Goal: Task Accomplishment & Management: Use online tool/utility

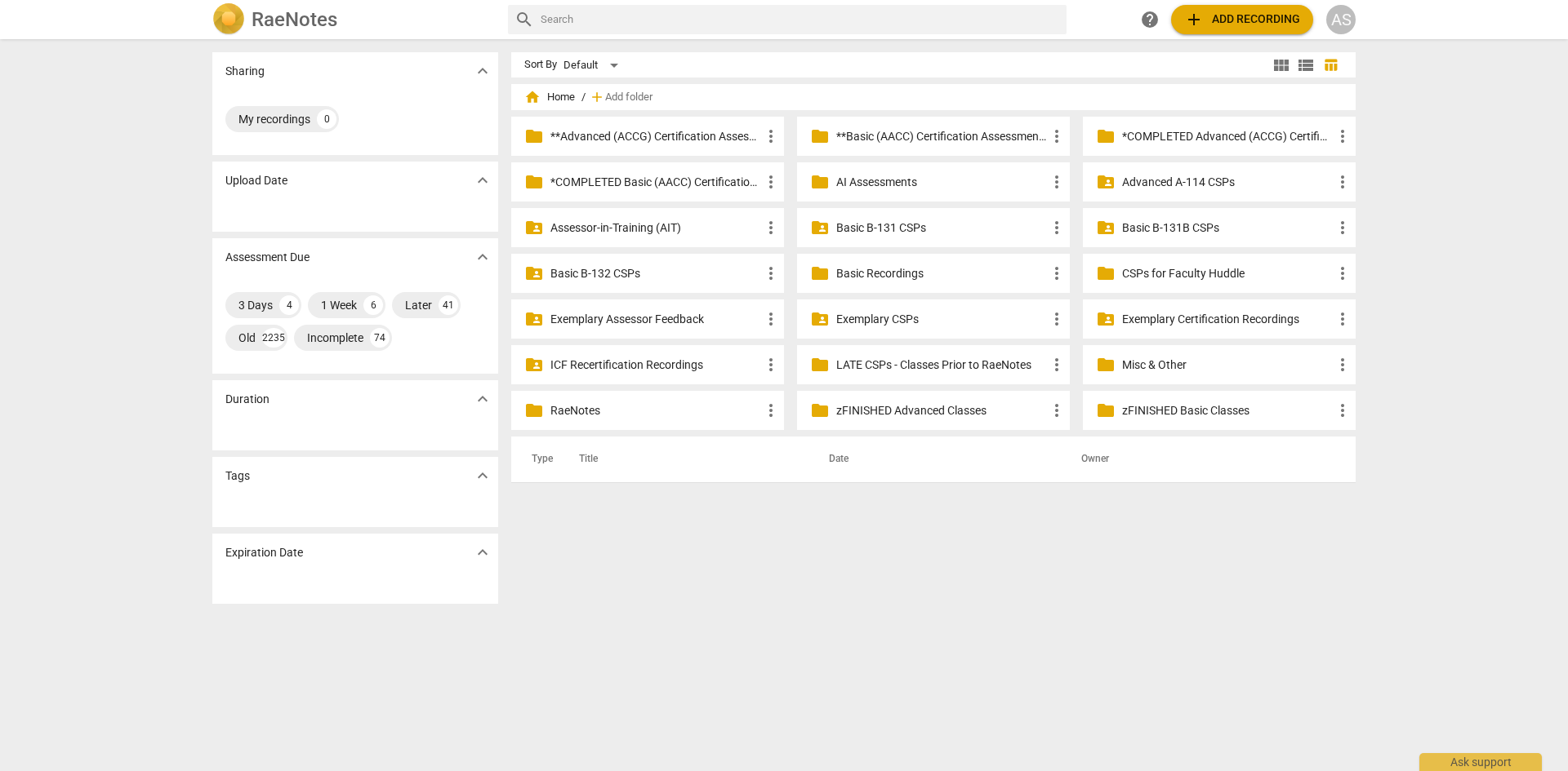
click at [1281, 67] on span "view_module" at bounding box center [1281, 65] width 20 height 20
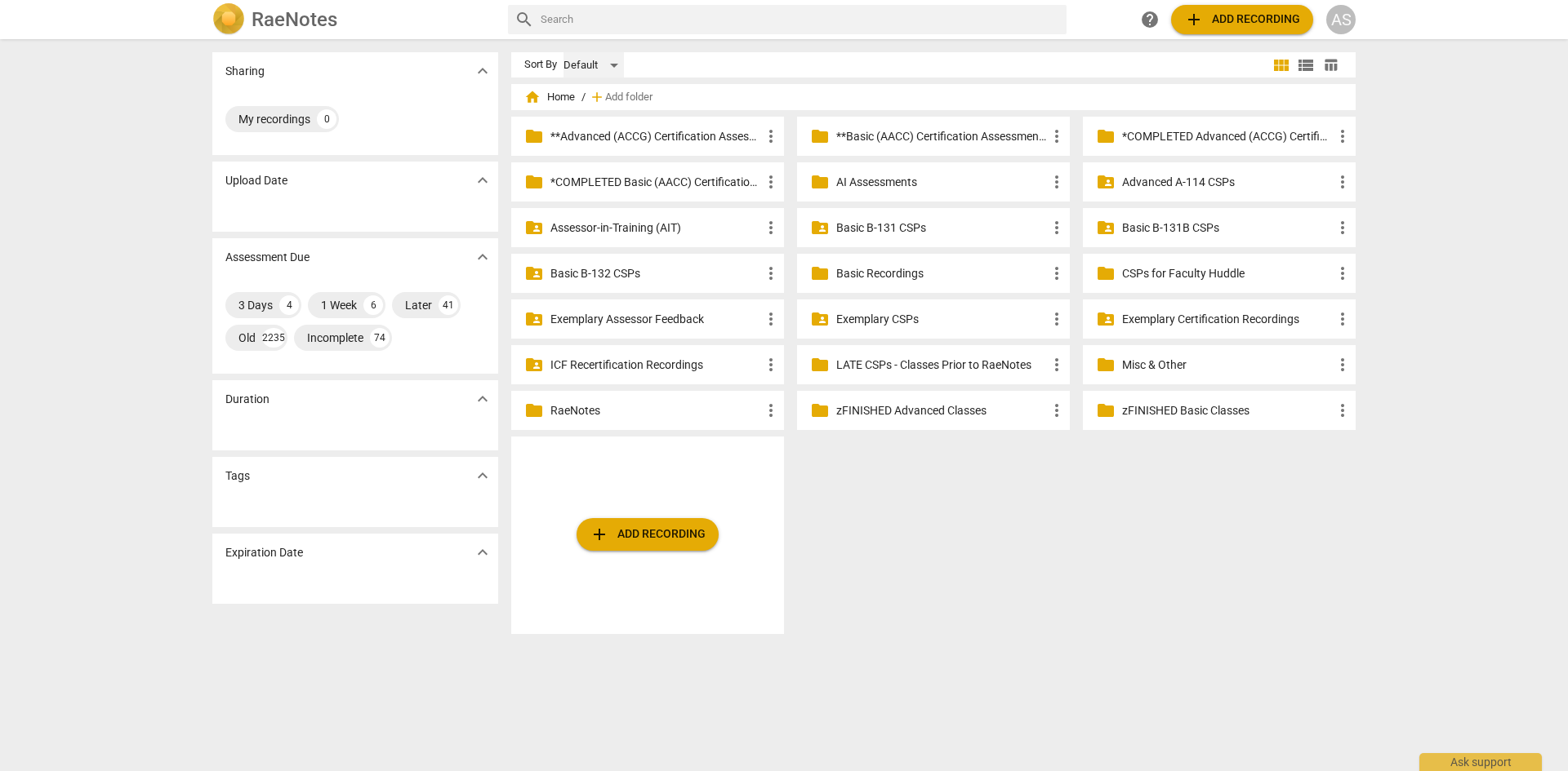
click at [613, 66] on div "Default" at bounding box center [594, 65] width 60 height 26
click at [1353, 92] on div at bounding box center [784, 385] width 1568 height 771
click at [1305, 64] on span "view_list" at bounding box center [1305, 65] width 20 height 20
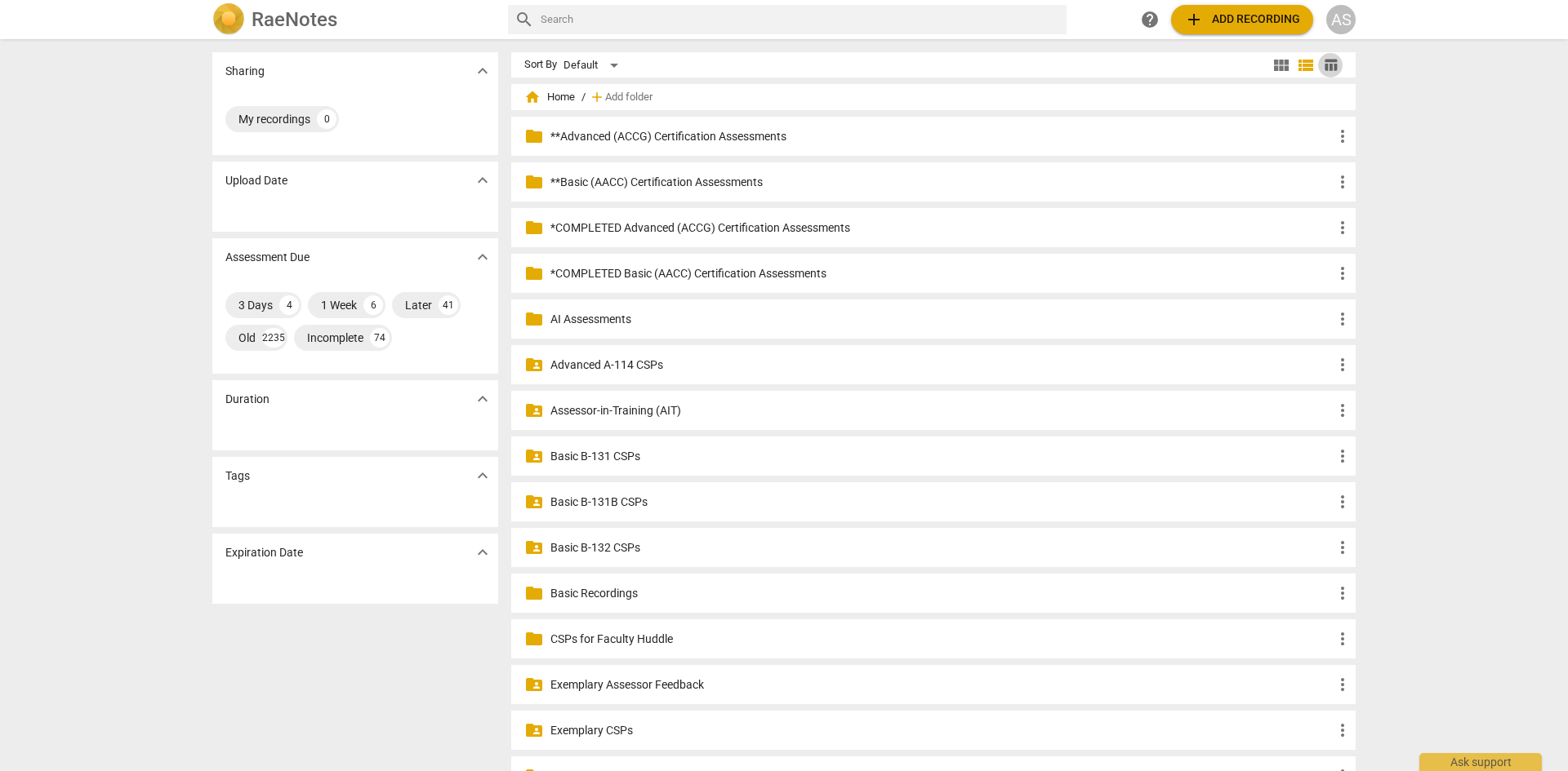
click at [1328, 63] on span "table_chart" at bounding box center [1330, 65] width 16 height 16
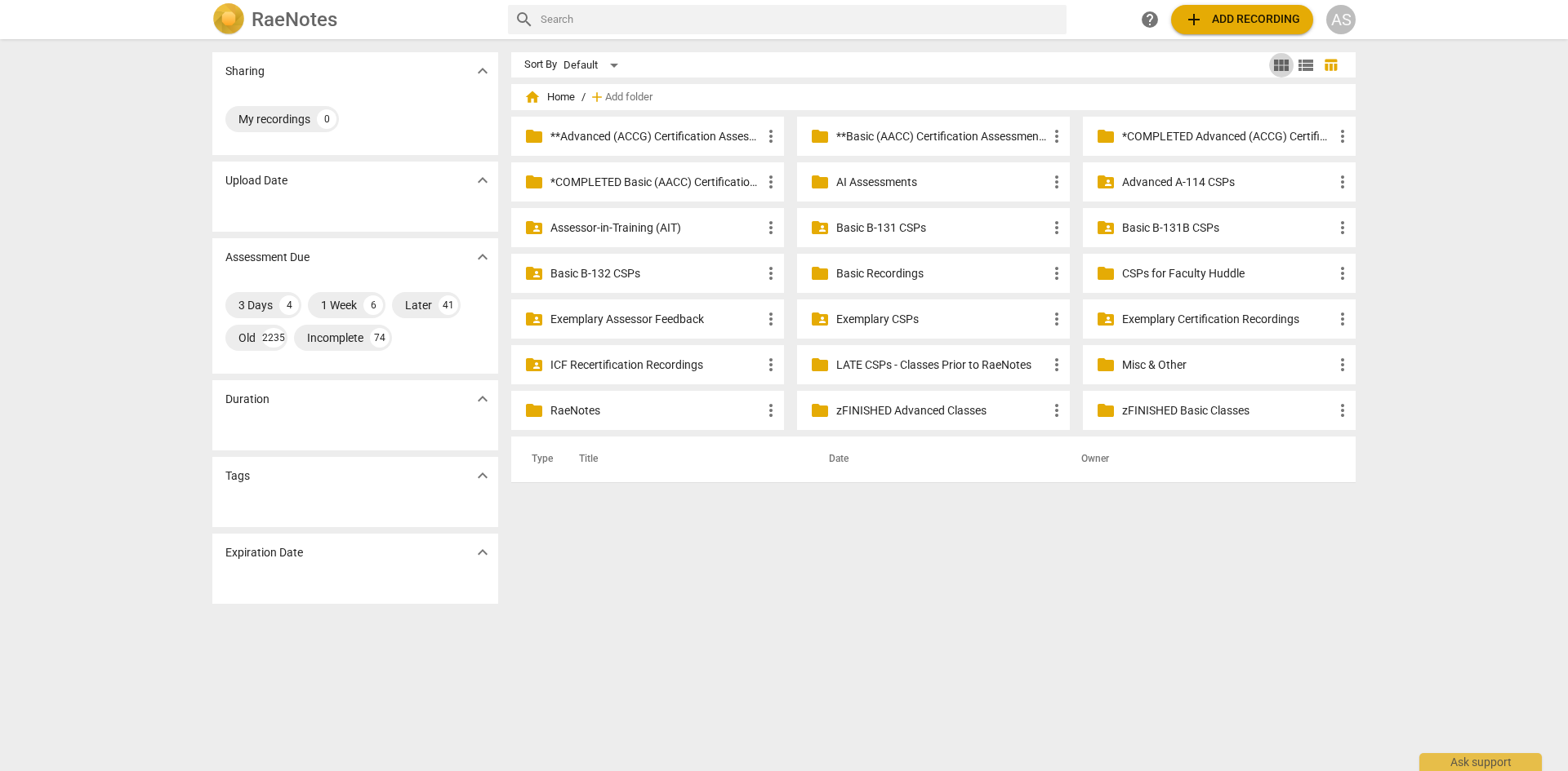
click at [1275, 68] on span "view_module" at bounding box center [1281, 65] width 20 height 20
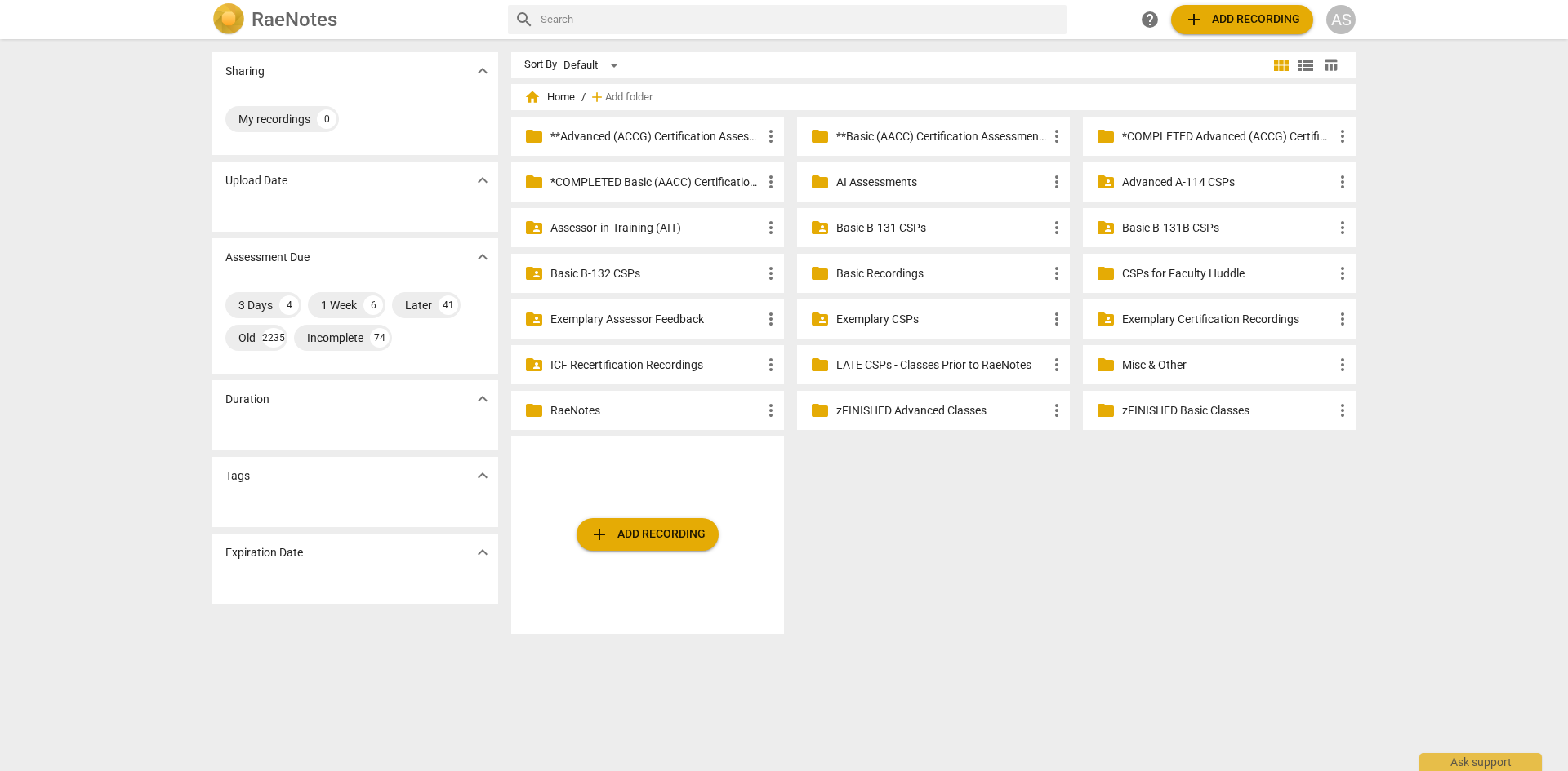
click at [1294, 77] on div "view_module view_list table_chart" at bounding box center [1305, 65] width 73 height 24
click at [1305, 67] on span "view_list" at bounding box center [1305, 65] width 20 height 20
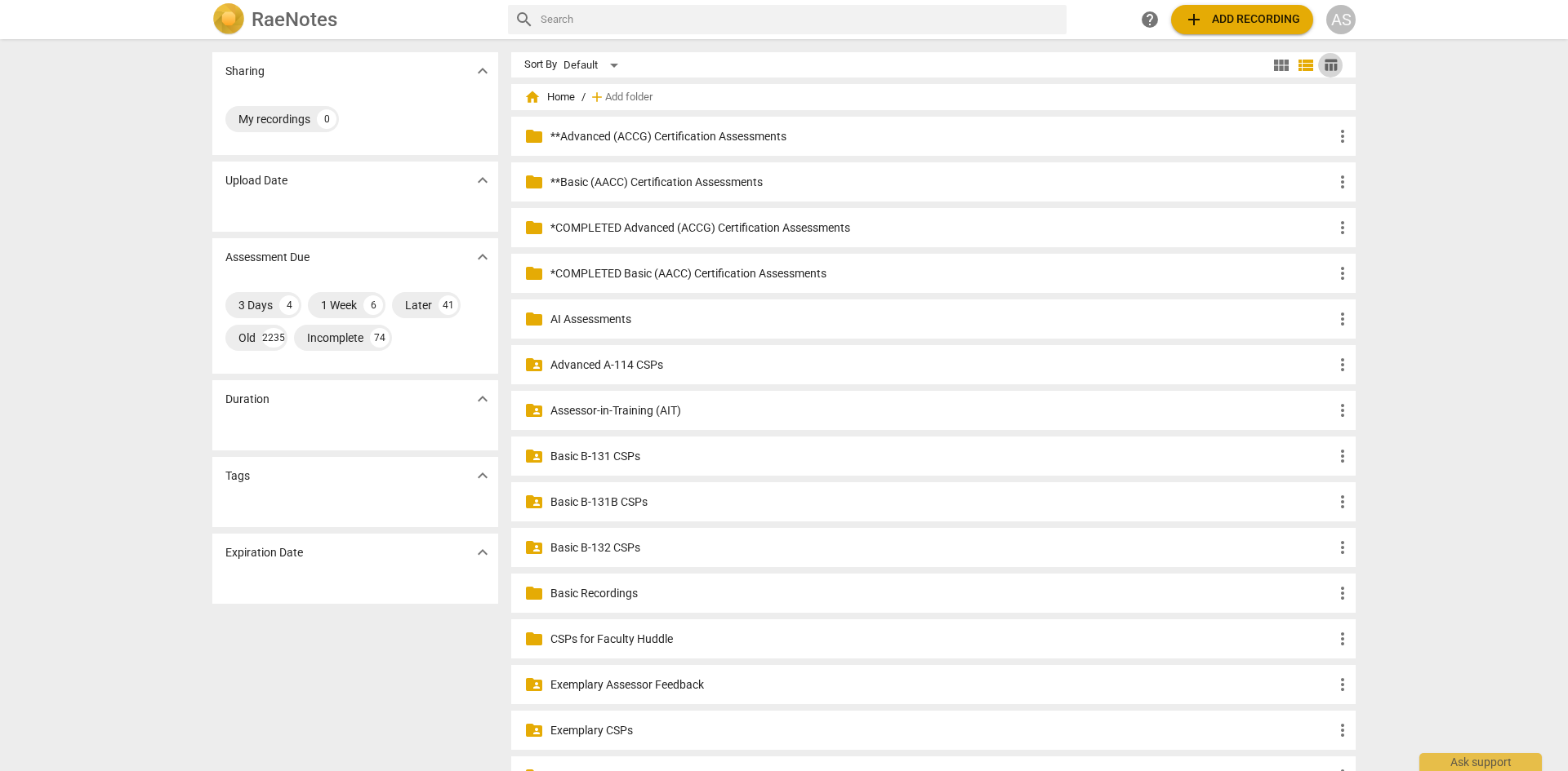
click at [1331, 60] on span "table_chart" at bounding box center [1330, 65] width 16 height 16
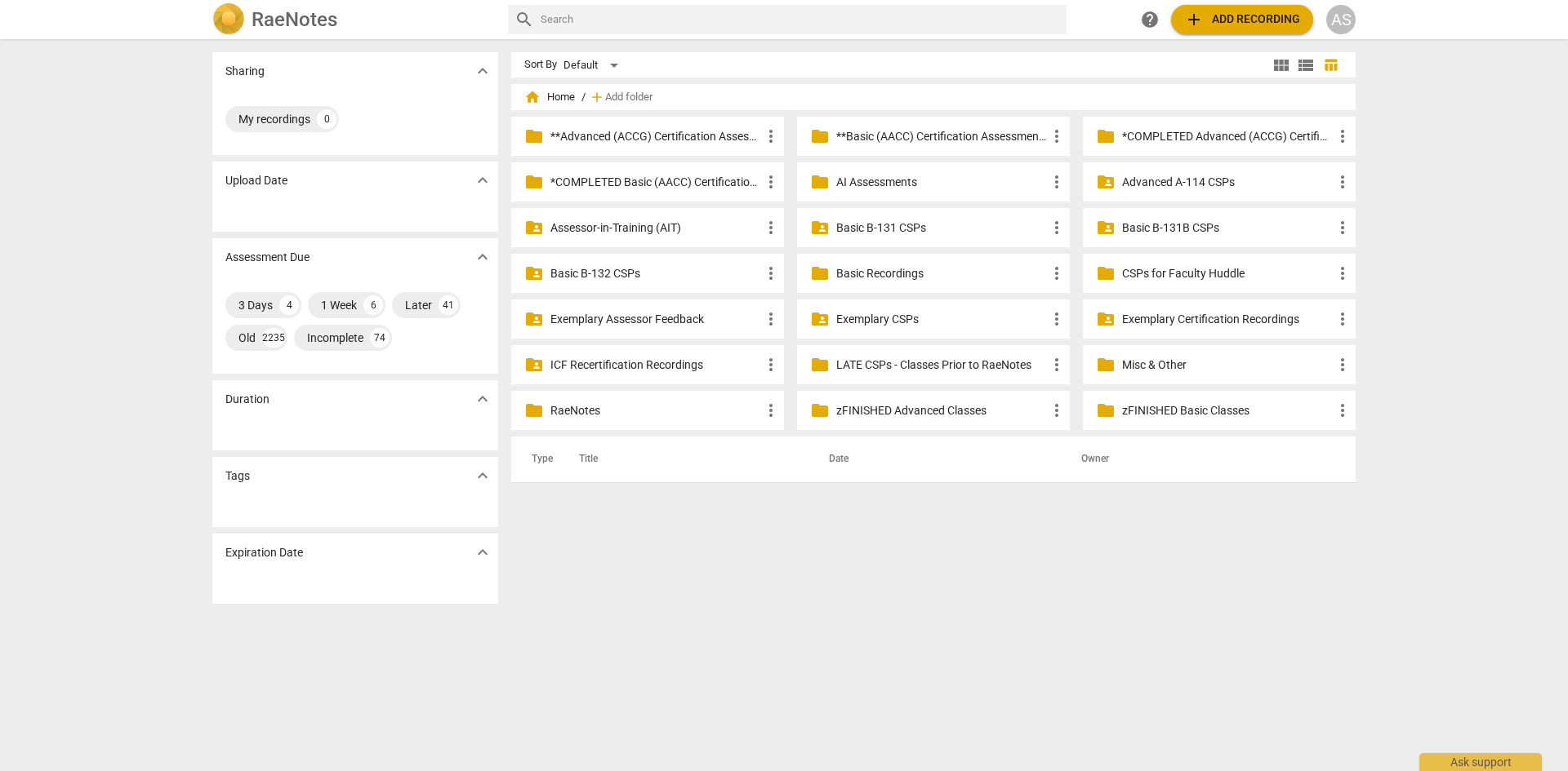
click at [1302, 61] on span "view_list" at bounding box center [1305, 65] width 20 height 20
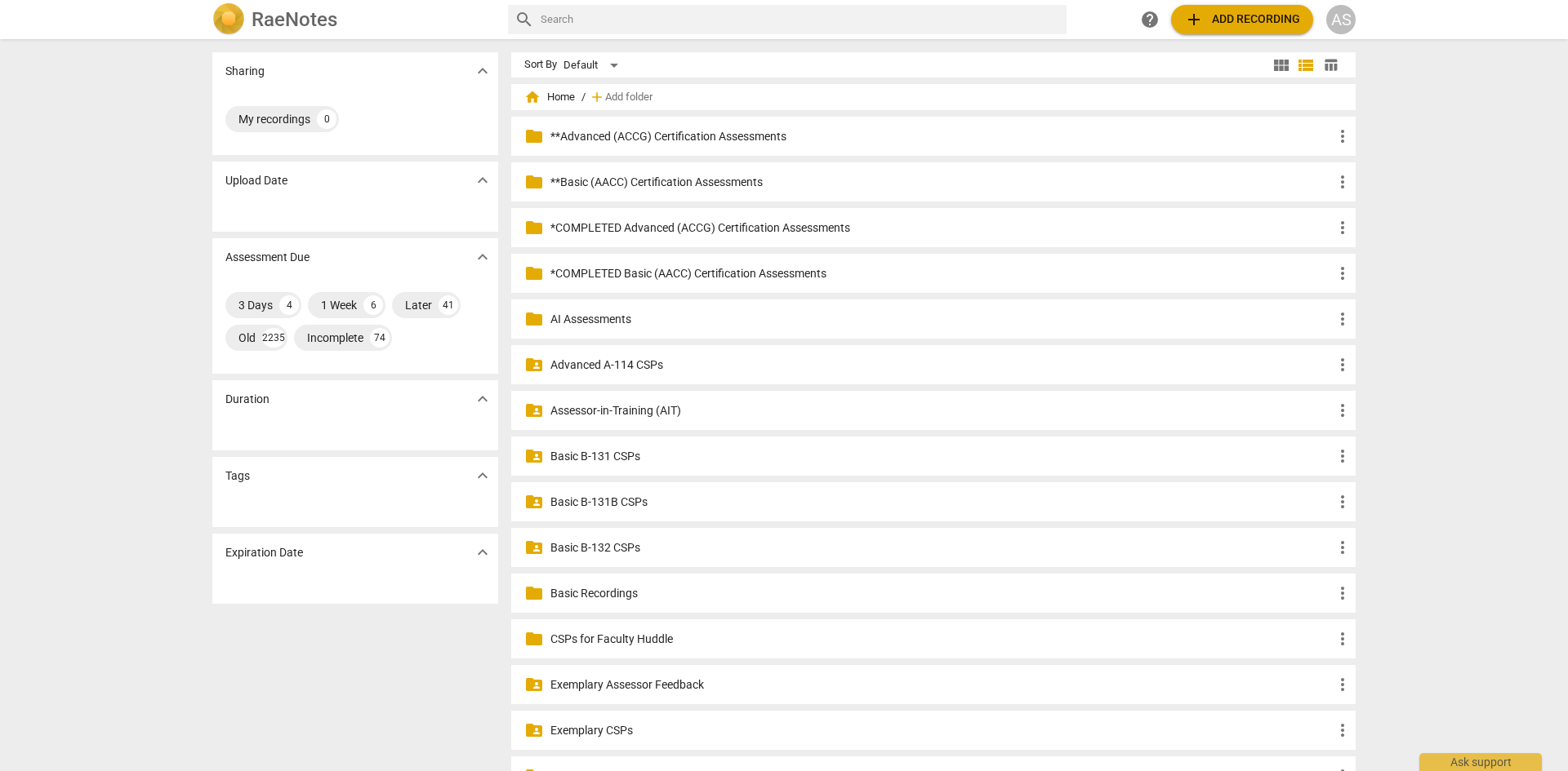
click at [1278, 67] on span "view_module" at bounding box center [1281, 65] width 20 height 20
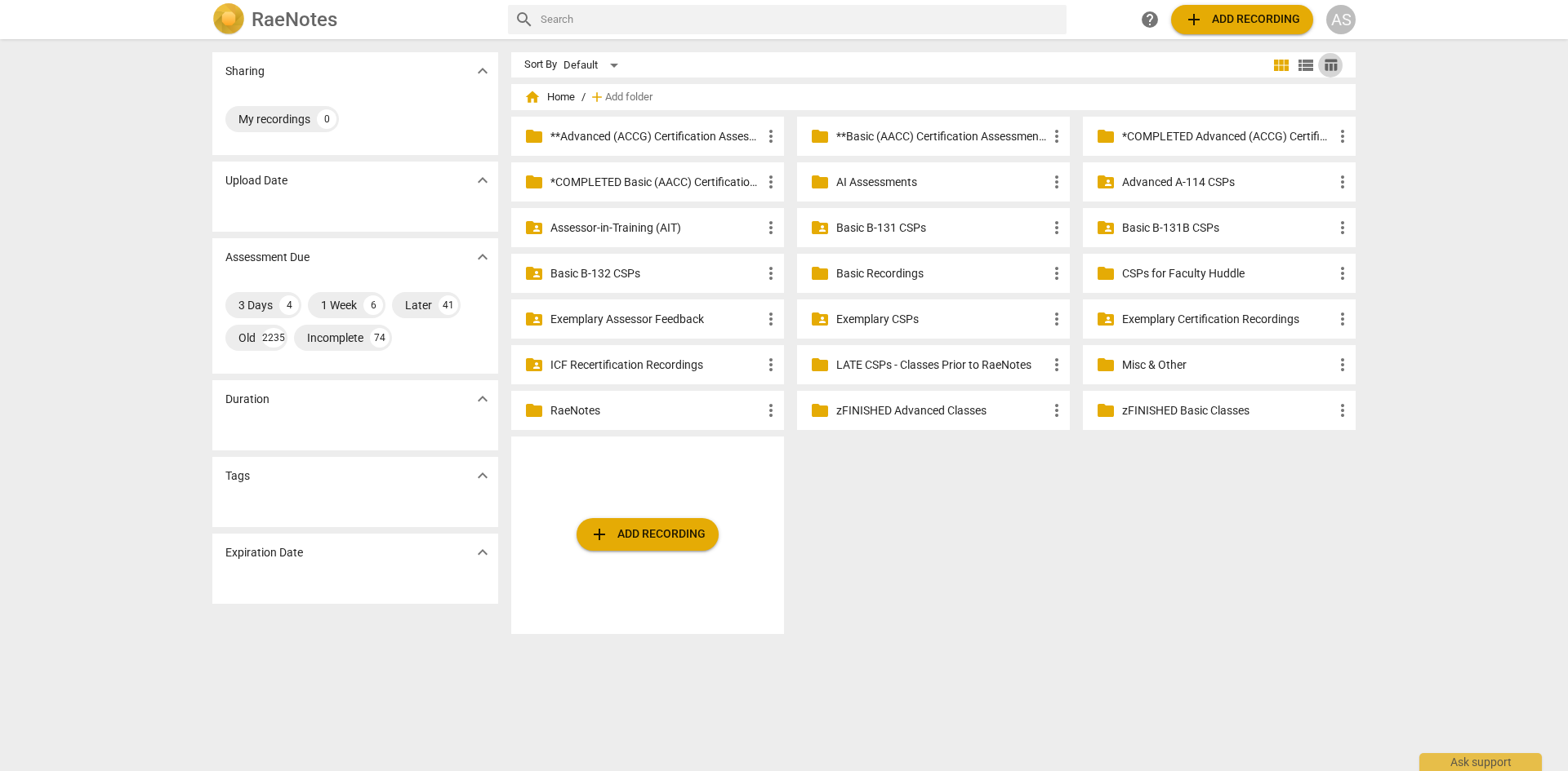
click at [1327, 73] on button "table_chart" at bounding box center [1330, 65] width 24 height 24
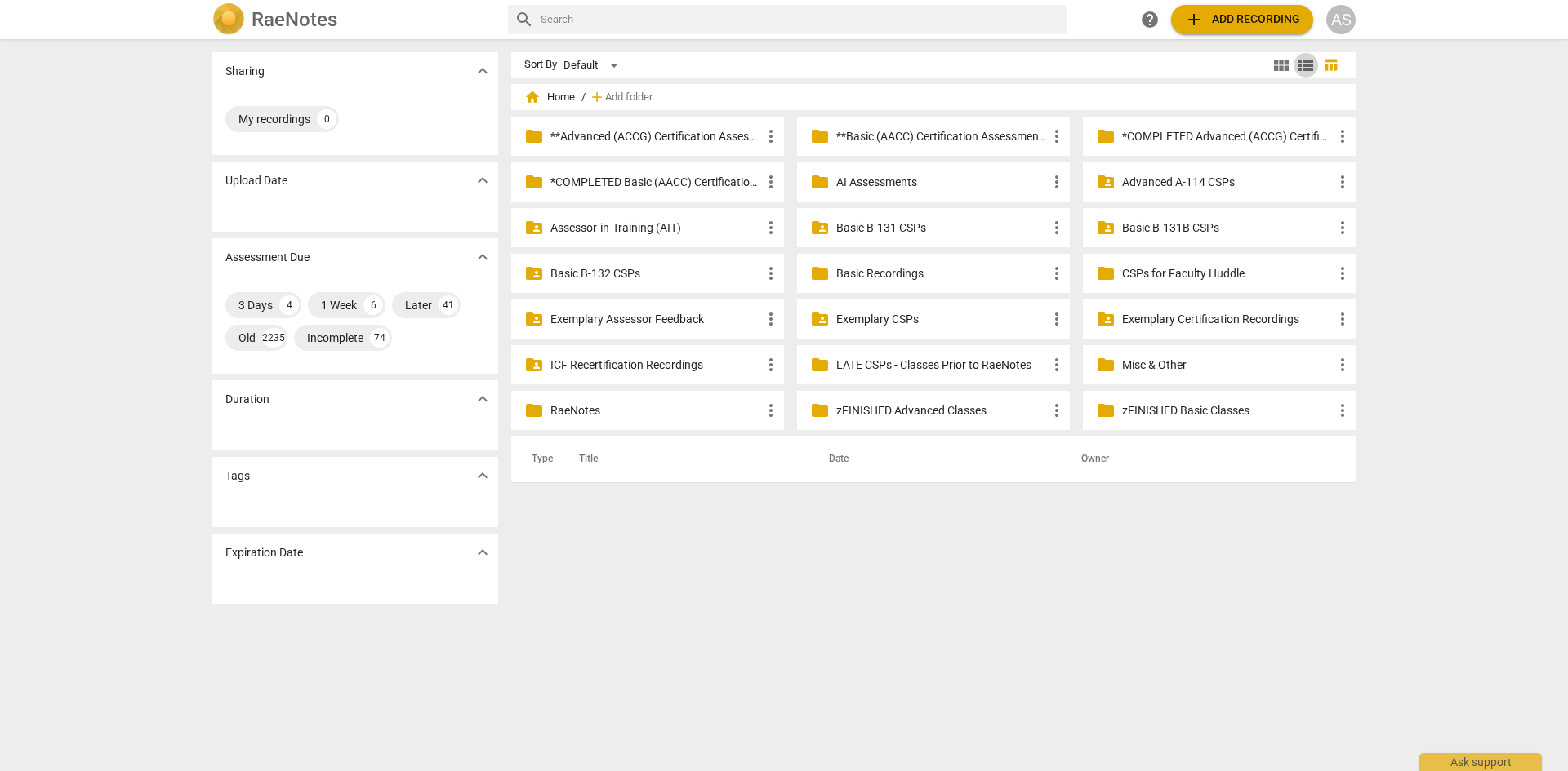
click at [1303, 65] on span "view_list" at bounding box center [1305, 65] width 20 height 20
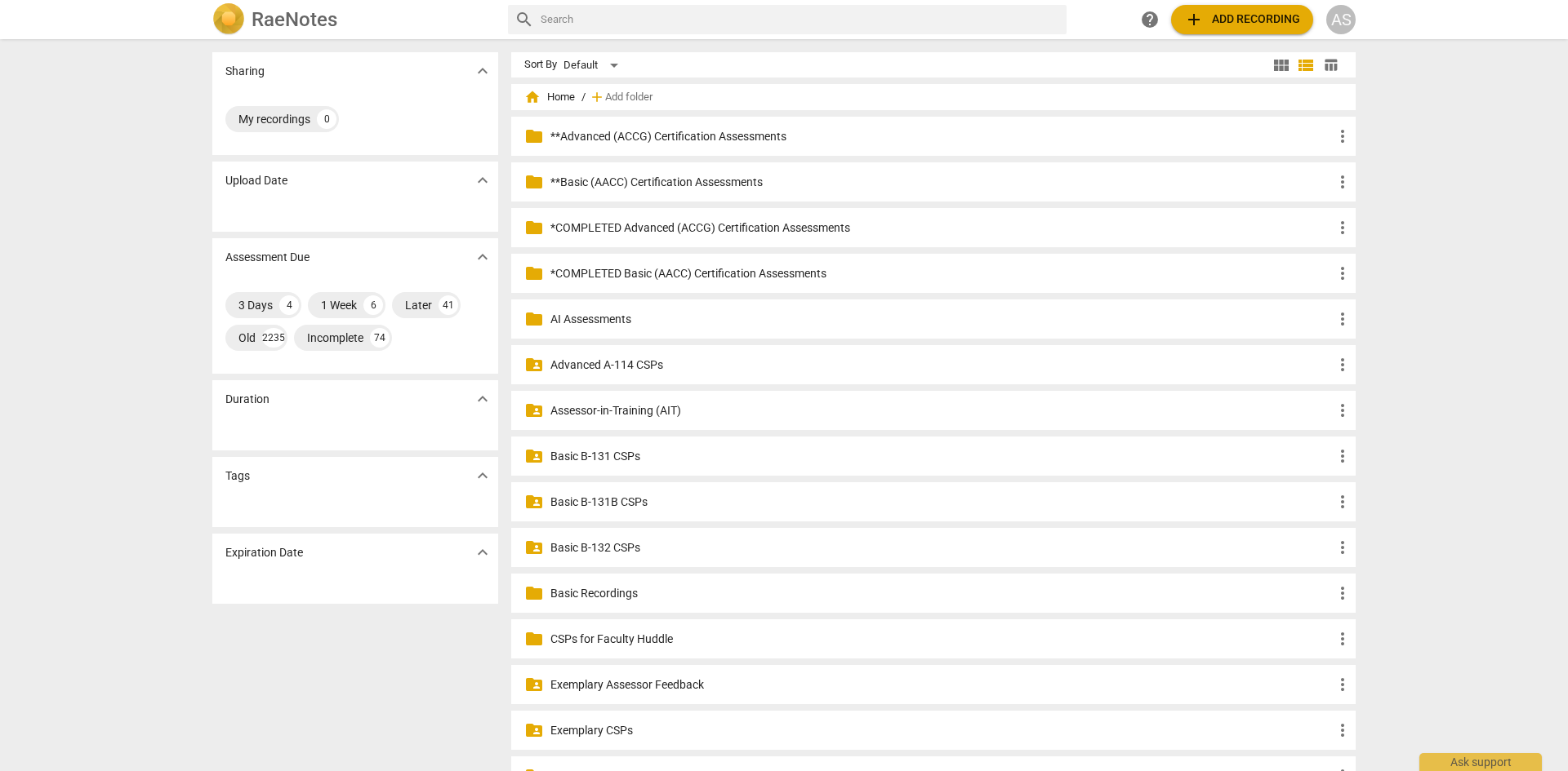
click at [318, 15] on h2 "RaeNotes" at bounding box center [294, 19] width 86 height 22
click at [1332, 64] on span "table_chart" at bounding box center [1330, 65] width 16 height 16
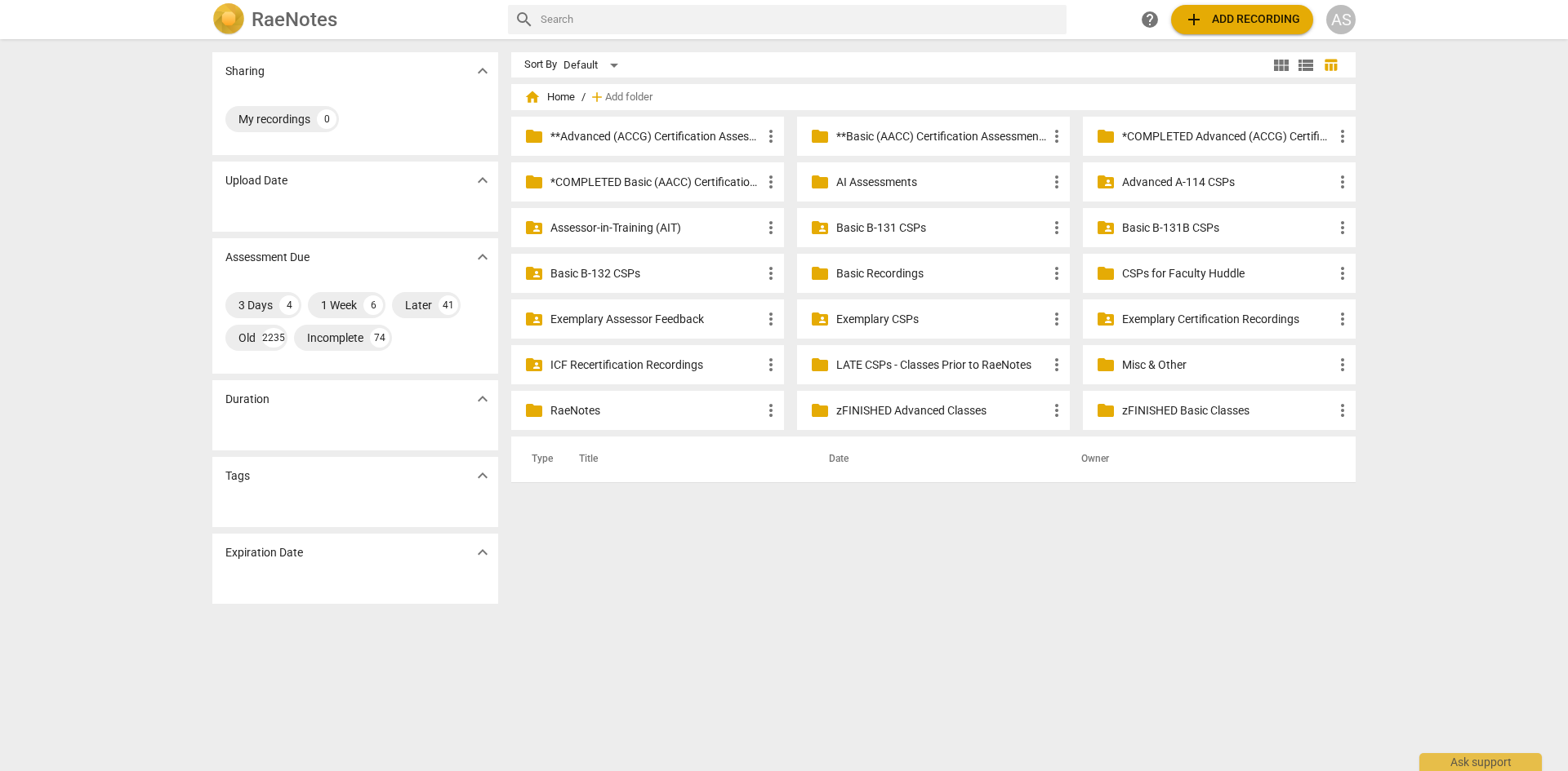
click at [552, 100] on span "home Home" at bounding box center [549, 97] width 51 height 16
click at [1332, 17] on div "AS" at bounding box center [1341, 20] width 29 height 29
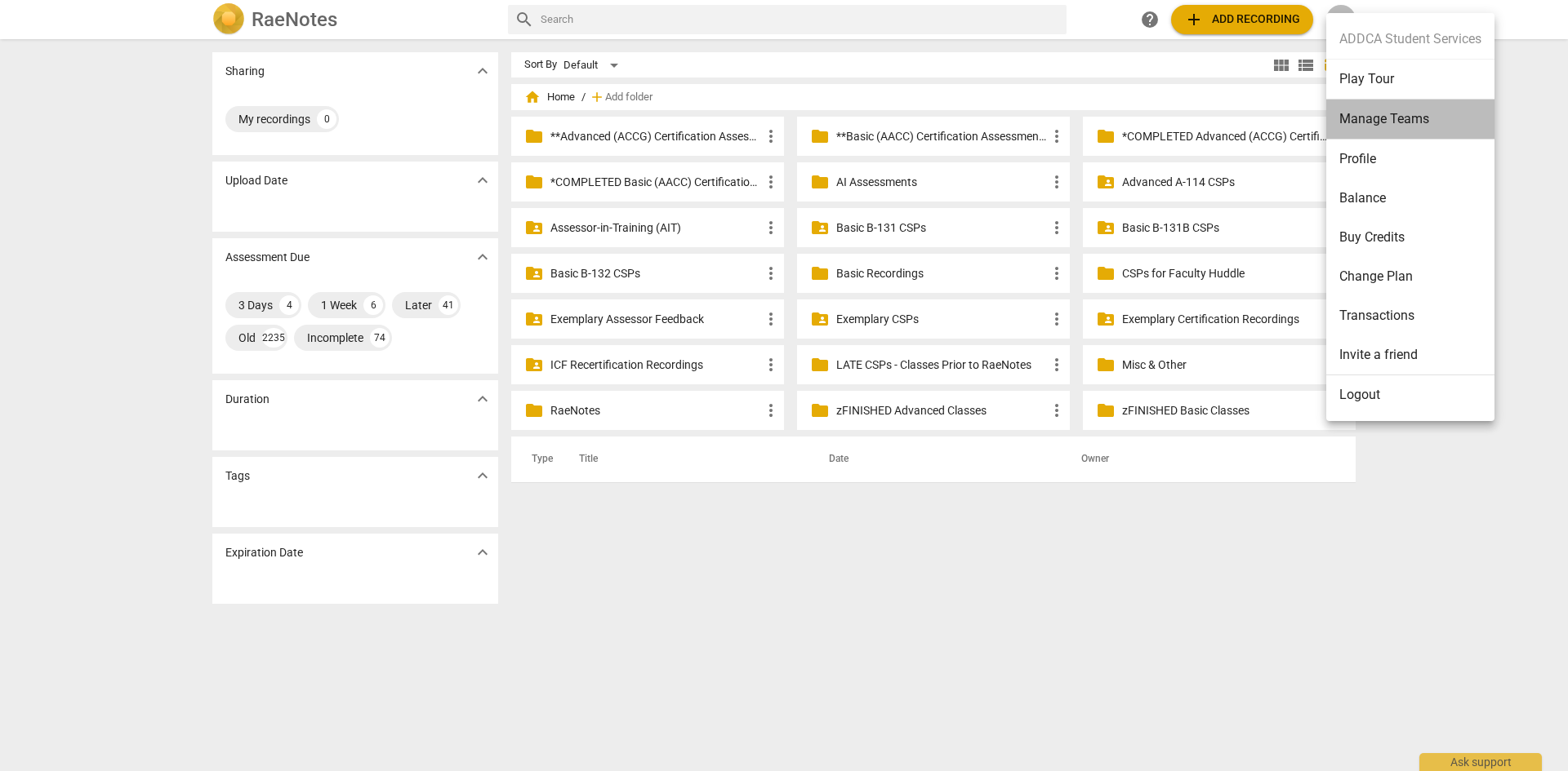
click at [1393, 125] on li "Manage Teams" at bounding box center [1410, 119] width 168 height 40
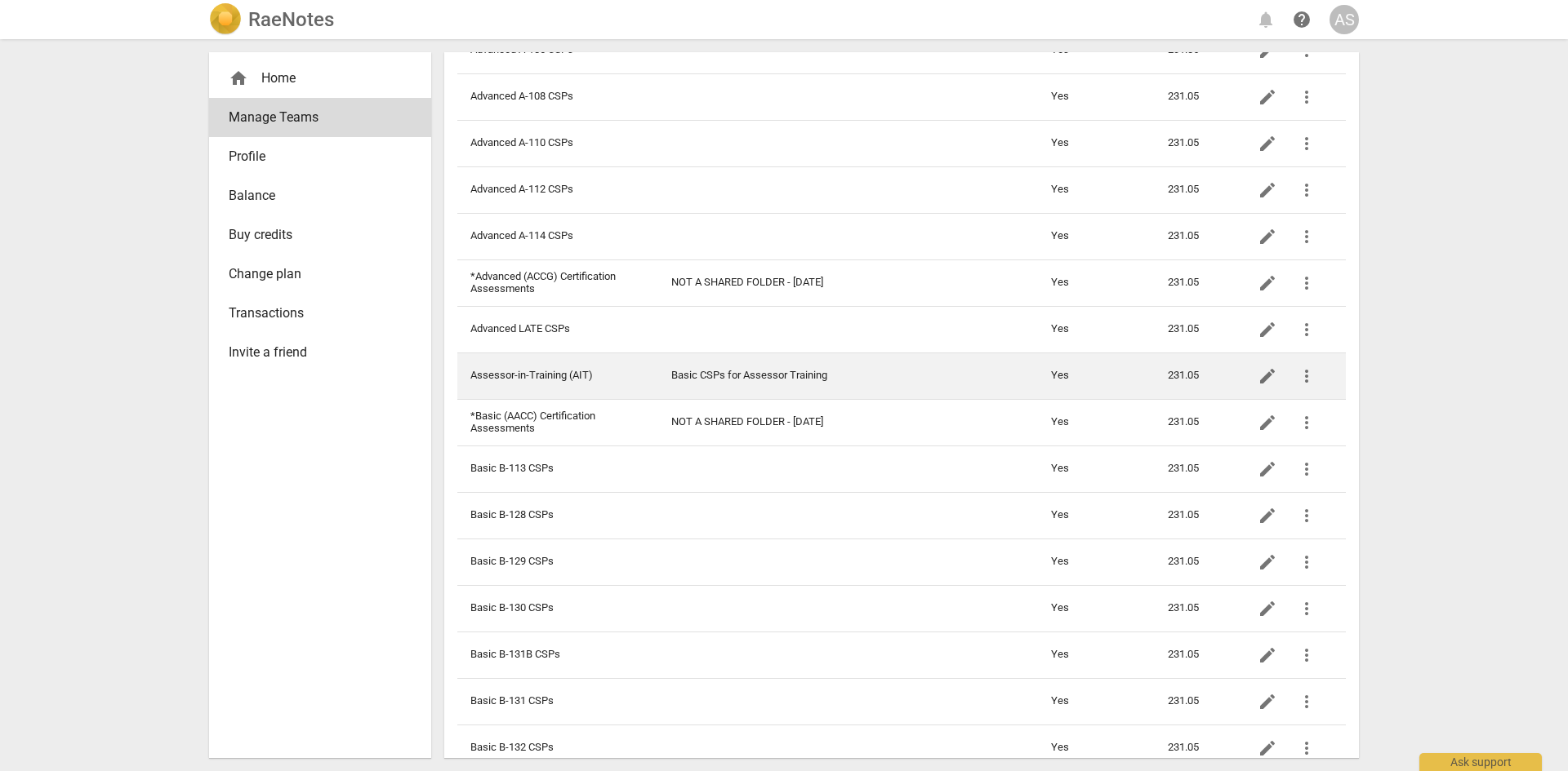
scroll to position [245, 0]
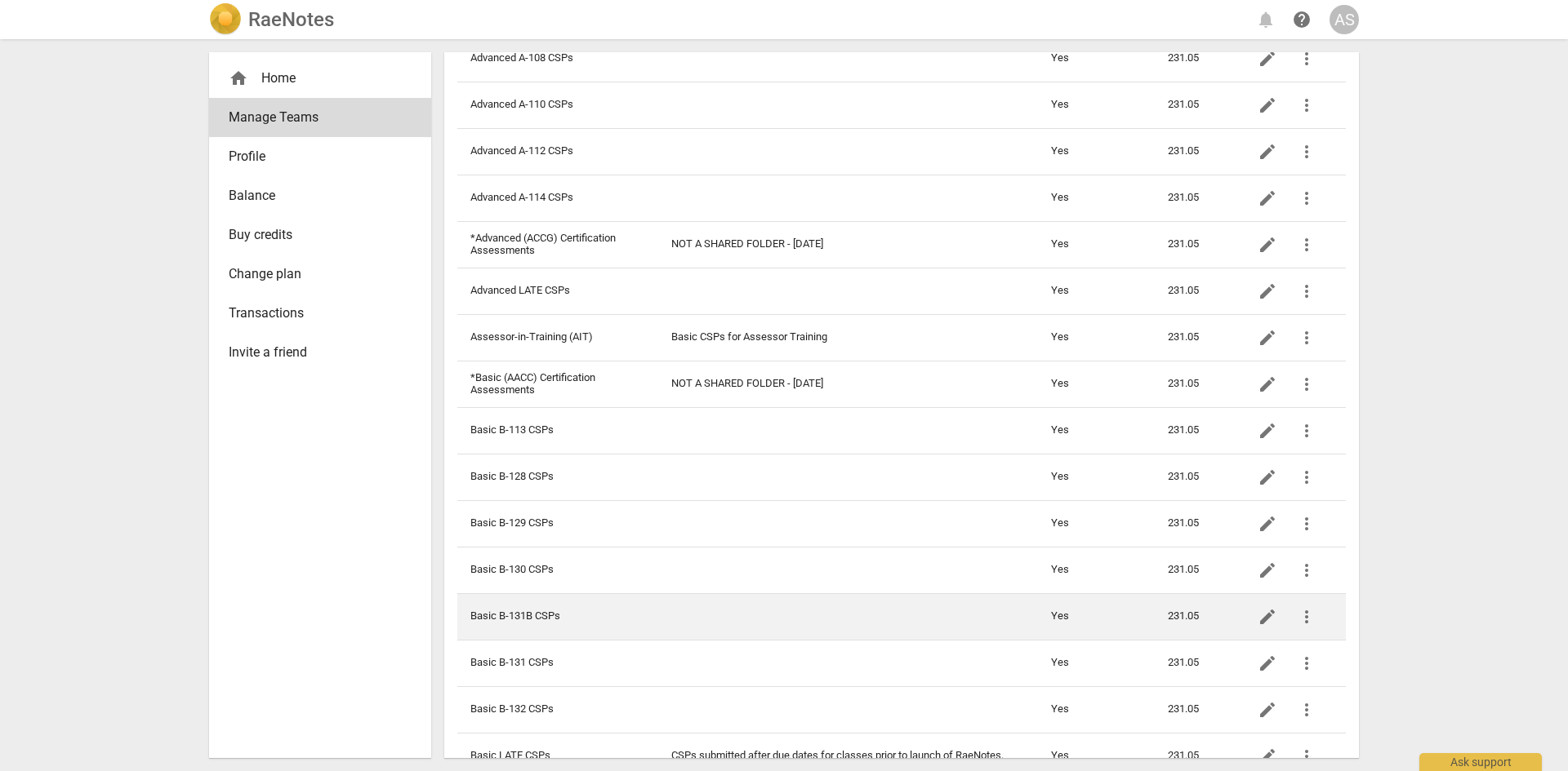
click at [527, 616] on td "Basic B-131B CSPs" at bounding box center [557, 616] width 200 height 47
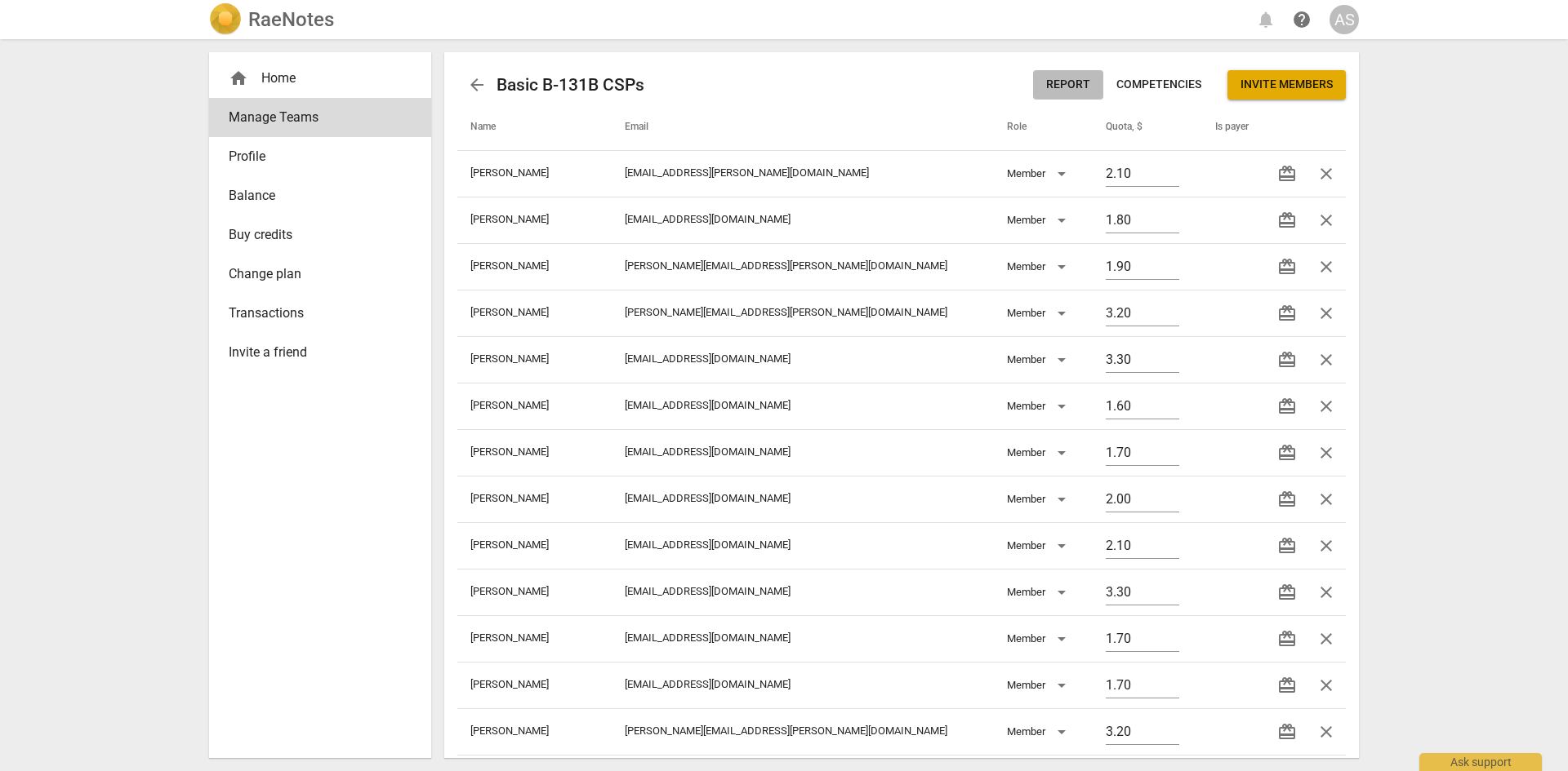
click at [1038, 84] on button "Report" at bounding box center [1068, 85] width 70 height 29
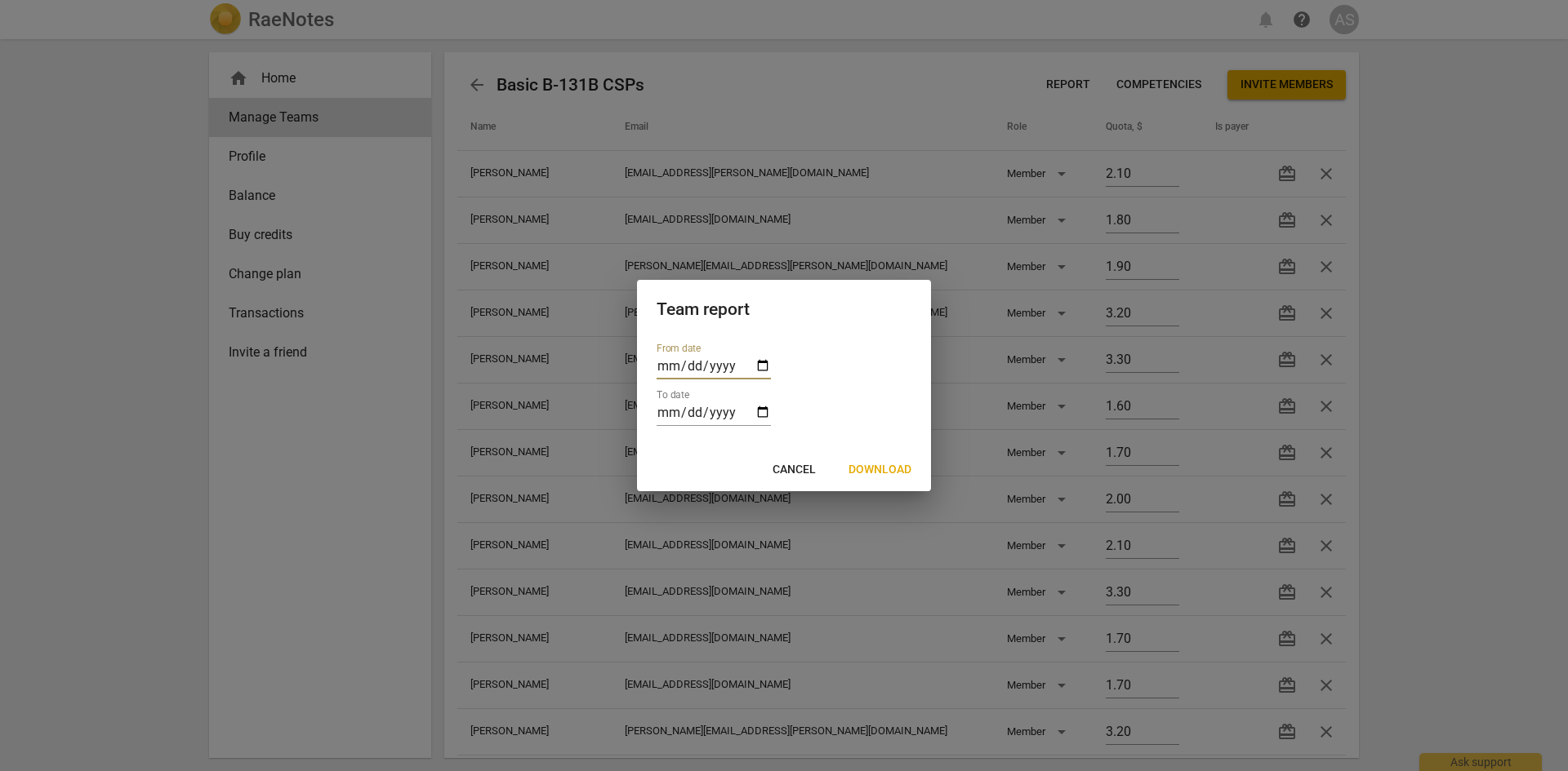
click at [760, 368] on input "date" at bounding box center [714, 367] width 114 height 23
type input "[DATE]"
click at [765, 412] on input "date" at bounding box center [714, 414] width 114 height 23
type input "[DATE]"
click at [879, 465] on span "Download" at bounding box center [879, 470] width 63 height 16
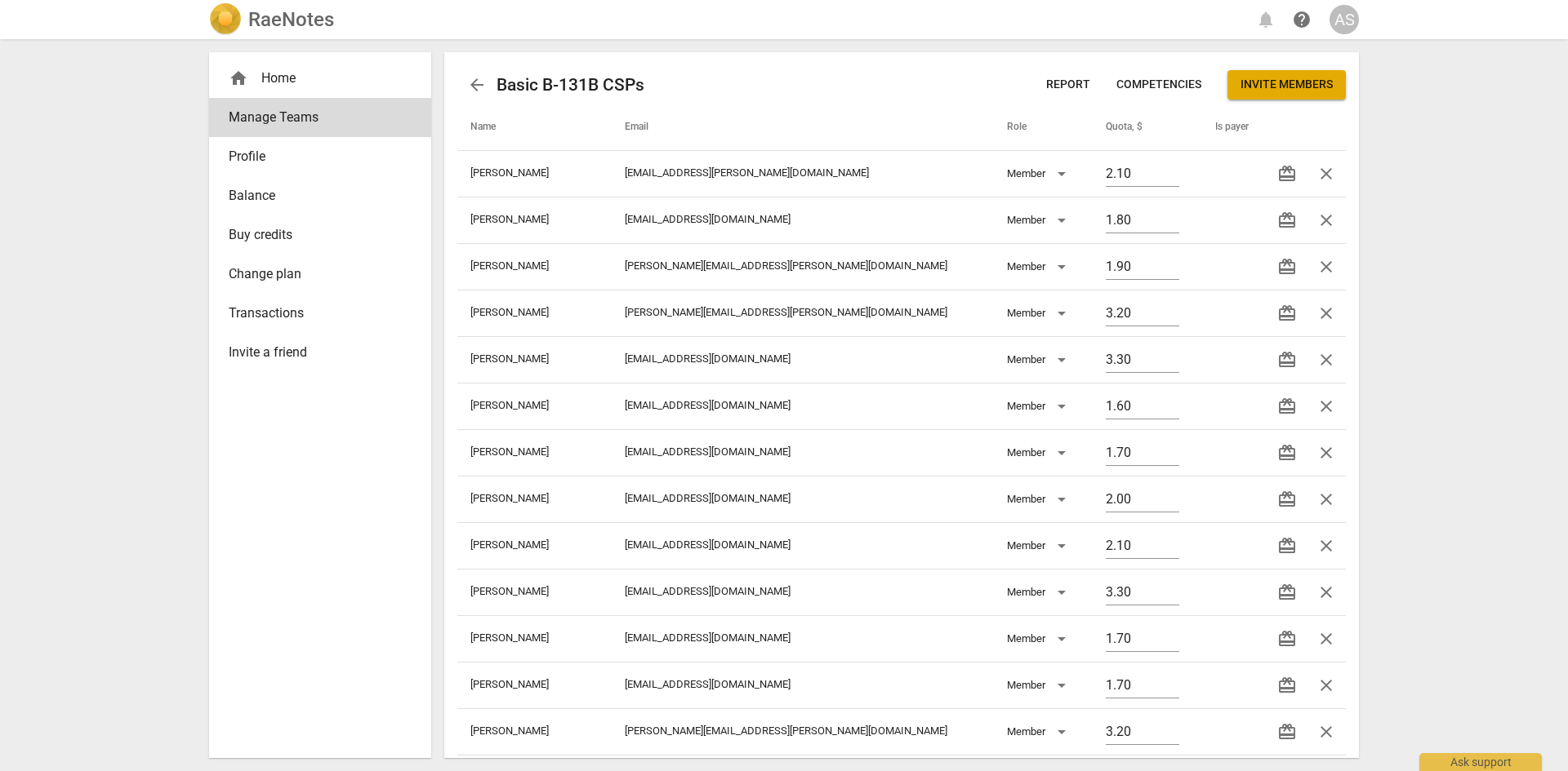
click at [1062, 82] on span "Report" at bounding box center [1068, 85] width 44 height 16
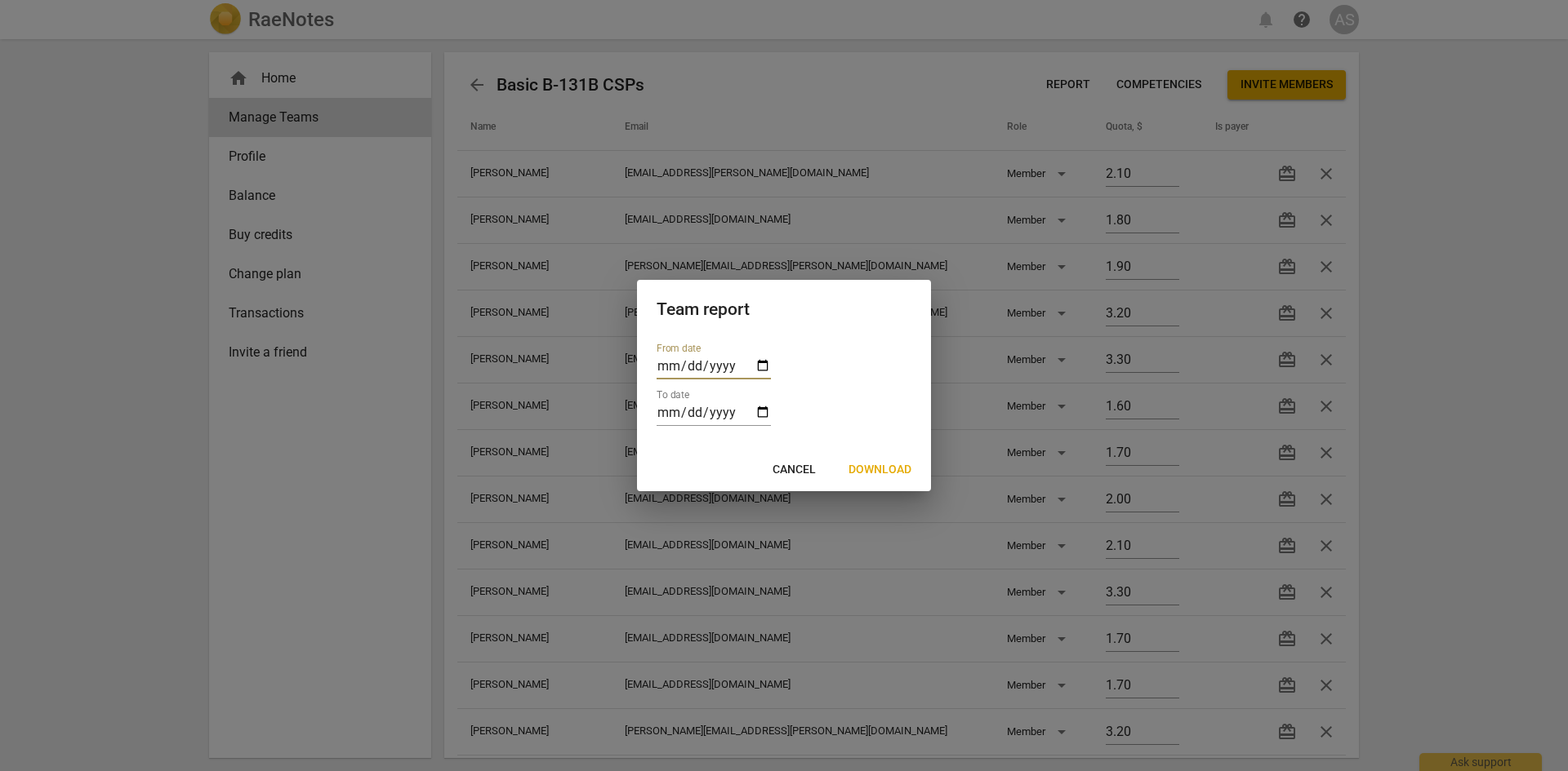
click at [885, 462] on span "Download" at bounding box center [879, 470] width 63 height 16
